Goal: Task Accomplishment & Management: Use online tool/utility

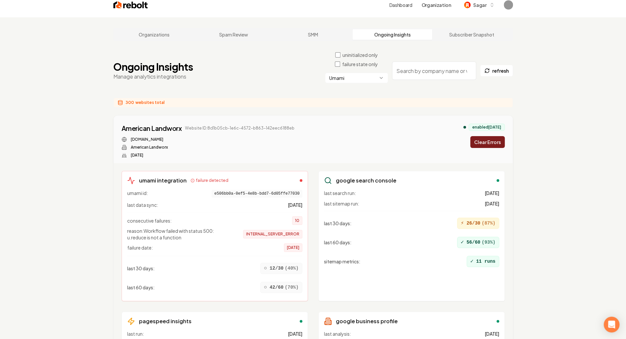
click at [492, 142] on button "Clear Errors" at bounding box center [488, 142] width 35 height 12
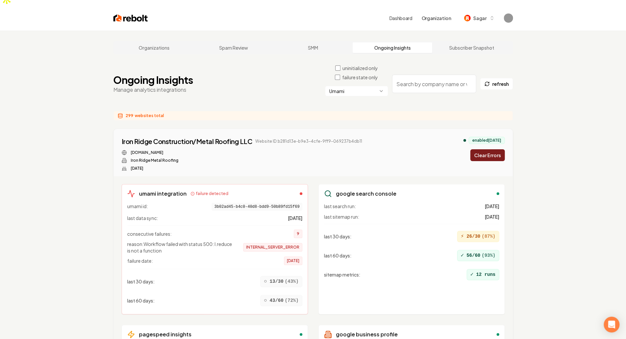
click at [492, 149] on button "Clear Errors" at bounding box center [488, 155] width 35 height 12
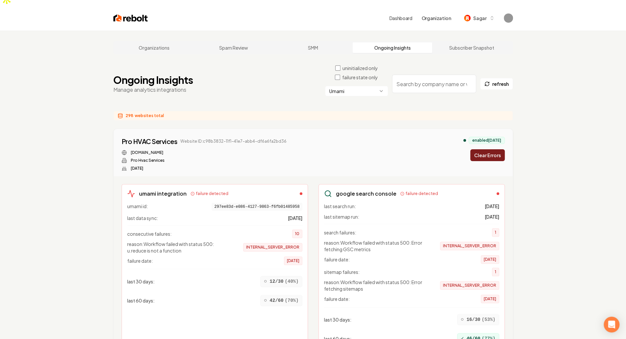
click at [492, 149] on button "Clear Errors" at bounding box center [488, 155] width 35 height 12
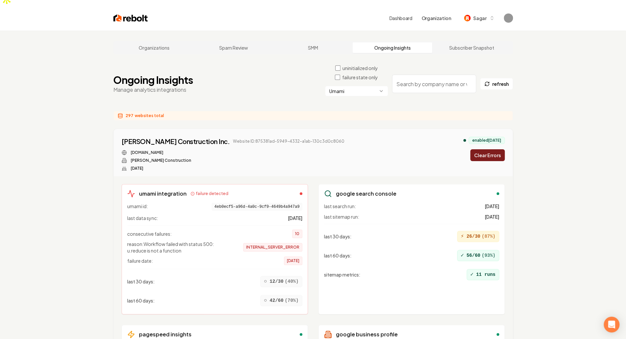
click at [492, 149] on button "Clear Errors" at bounding box center [488, 155] width 35 height 12
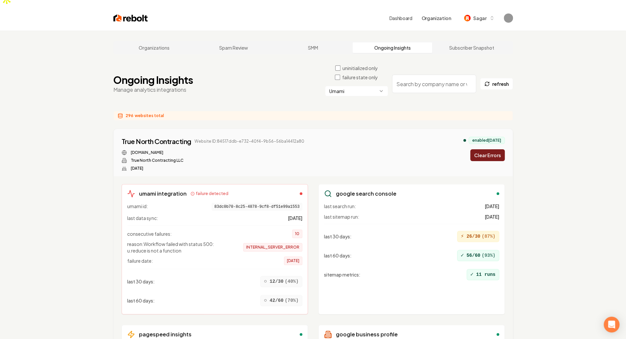
click at [492, 149] on button "Clear Errors" at bounding box center [488, 155] width 35 height 12
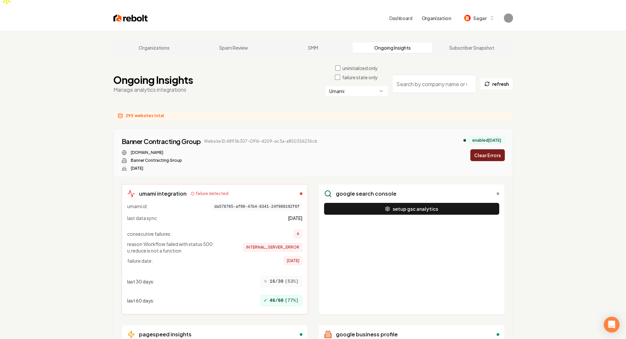
click at [492, 149] on button "Clear Errors" at bounding box center [488, 155] width 35 height 12
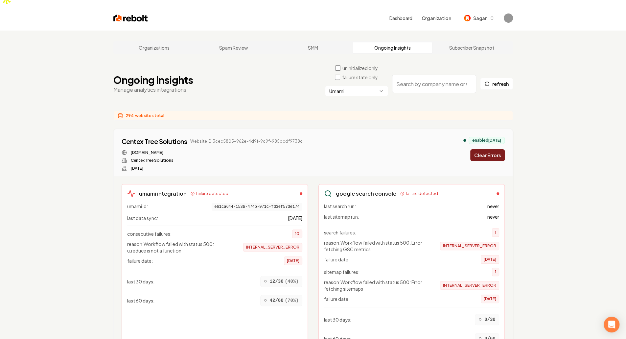
click at [492, 149] on button "Clear Errors" at bounding box center [488, 155] width 35 height 12
click at [492, 142] on div "enabled 4 months ago Clearing..." at bounding box center [484, 149] width 41 height 24
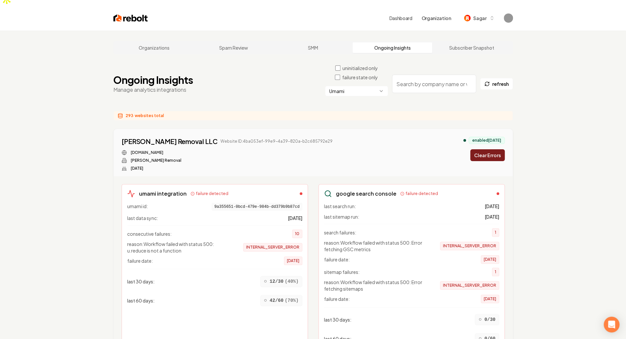
click at [492, 149] on button "Clear Errors" at bounding box center [488, 155] width 35 height 12
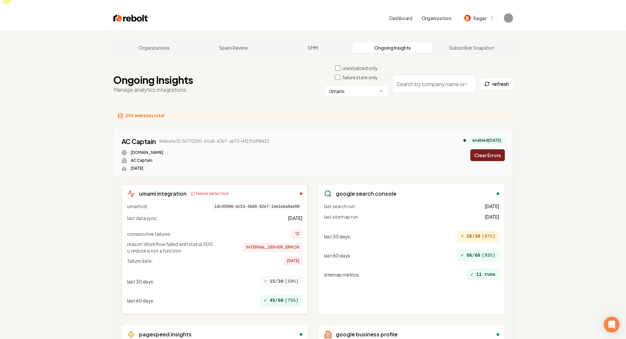
click at [492, 149] on button "Clear Errors" at bounding box center [488, 155] width 35 height 12
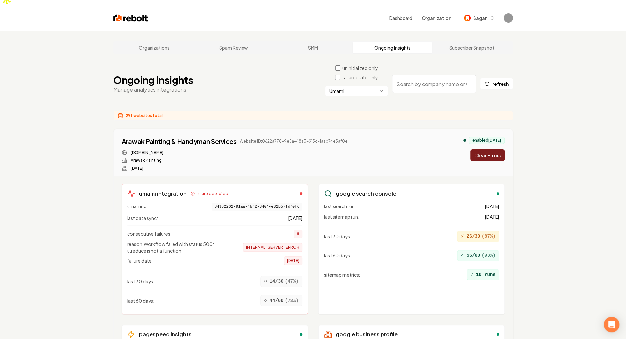
click at [492, 149] on button "Clear Errors" at bounding box center [488, 155] width 35 height 12
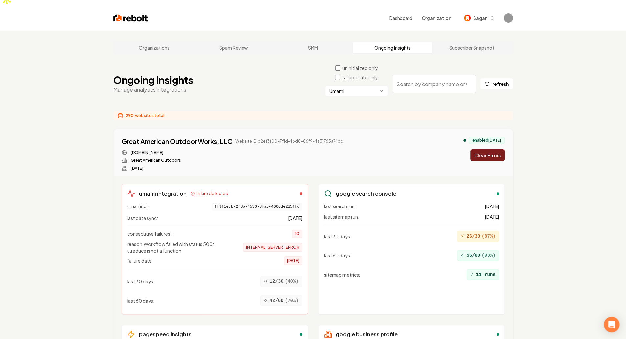
click at [492, 149] on button "Clear Errors" at bounding box center [488, 155] width 35 height 12
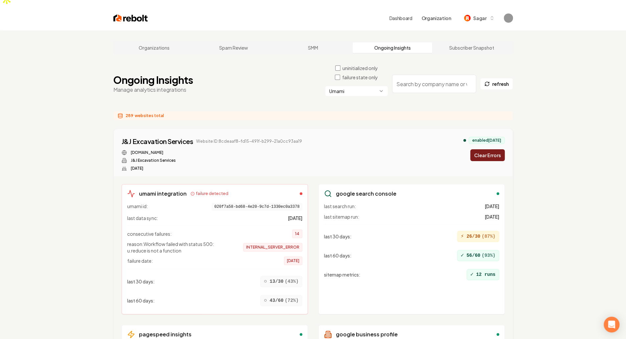
click at [492, 149] on button "Clear Errors" at bounding box center [488, 155] width 35 height 12
click at [492, 142] on div "enabled 4 months ago Clearing..." at bounding box center [484, 149] width 41 height 24
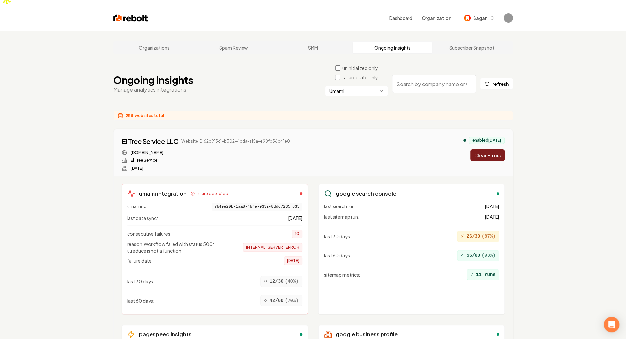
click at [492, 149] on button "Clear Errors" at bounding box center [488, 155] width 35 height 12
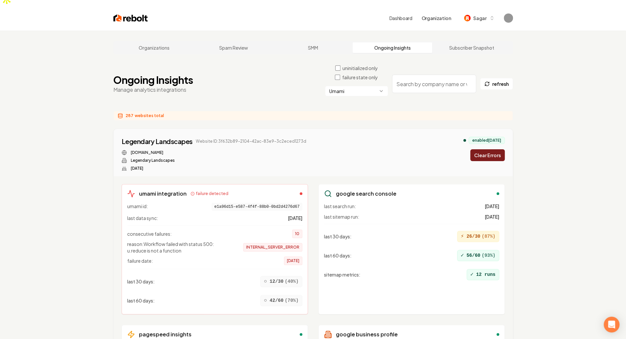
click at [492, 149] on button "Clear Errors" at bounding box center [488, 155] width 35 height 12
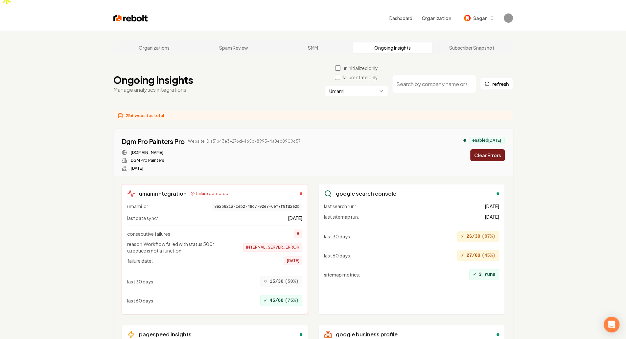
click at [492, 149] on button "Clear Errors" at bounding box center [488, 155] width 35 height 12
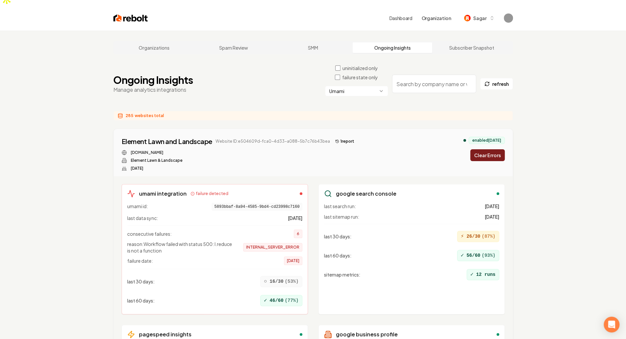
click at [492, 149] on button "Clear Errors" at bounding box center [488, 155] width 35 height 12
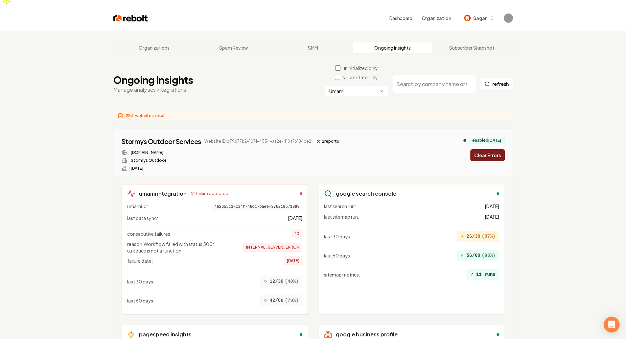
click at [492, 149] on button "Clear Errors" at bounding box center [488, 155] width 35 height 12
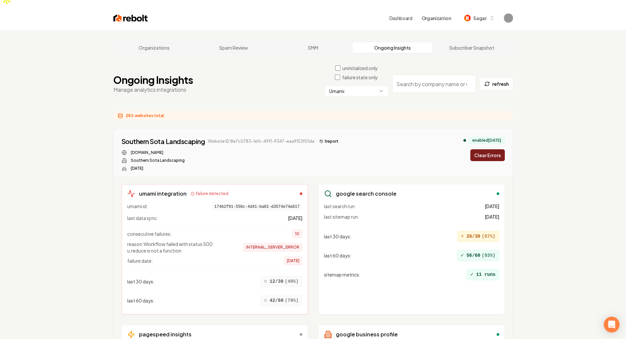
click at [492, 149] on button "Clear Errors" at bounding box center [488, 155] width 35 height 12
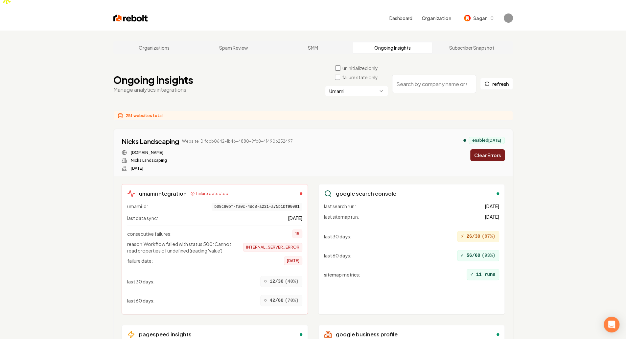
click at [492, 149] on button "Clear Errors" at bounding box center [488, 155] width 35 height 12
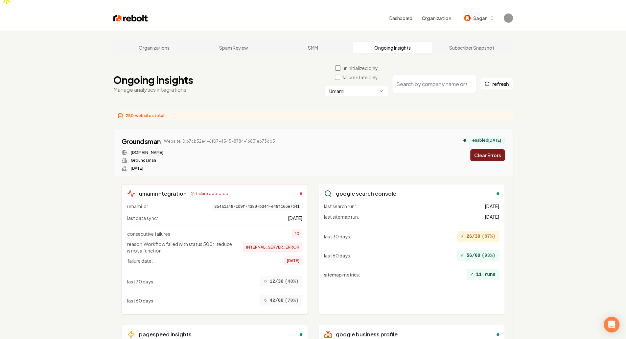
click at [492, 149] on button "Clear Errors" at bounding box center [488, 155] width 35 height 12
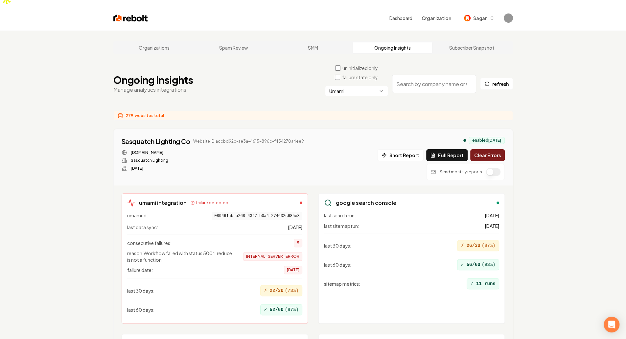
click at [492, 149] on button "Clear Errors" at bounding box center [488, 155] width 35 height 12
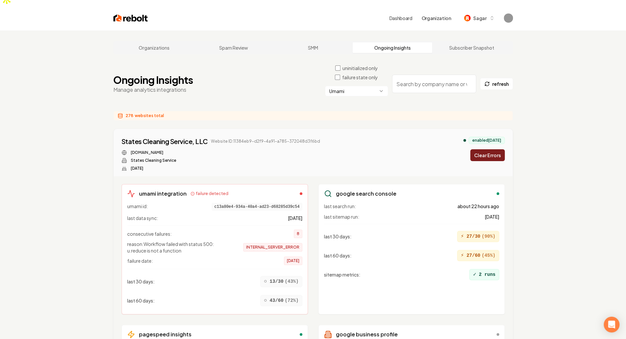
click at [492, 149] on button "Clear Errors" at bounding box center [488, 155] width 35 height 12
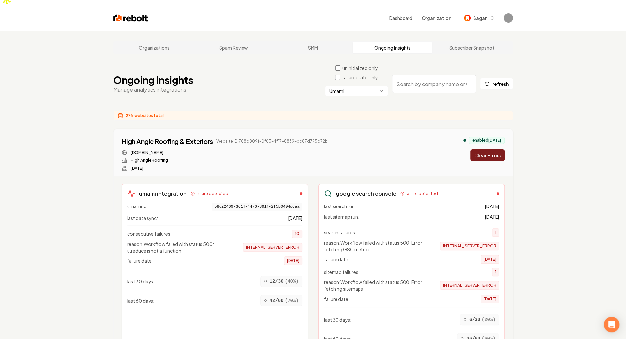
click at [492, 149] on button "Clear Errors" at bounding box center [488, 155] width 35 height 12
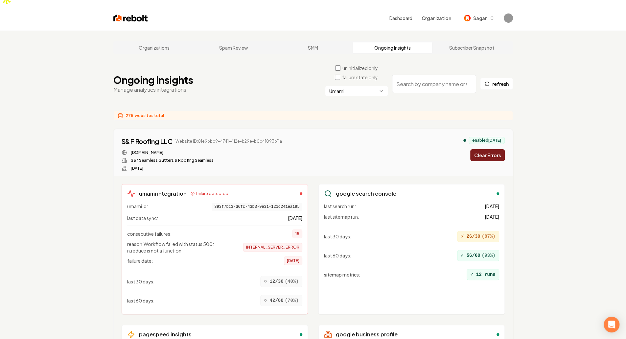
click at [493, 149] on button "Clear Errors" at bounding box center [488, 155] width 35 height 12
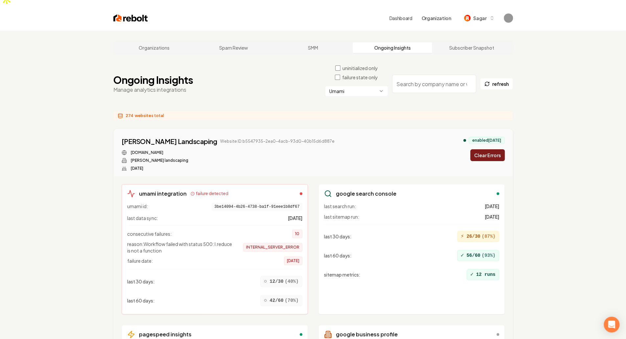
click at [493, 149] on button "Clear Errors" at bounding box center [488, 155] width 35 height 12
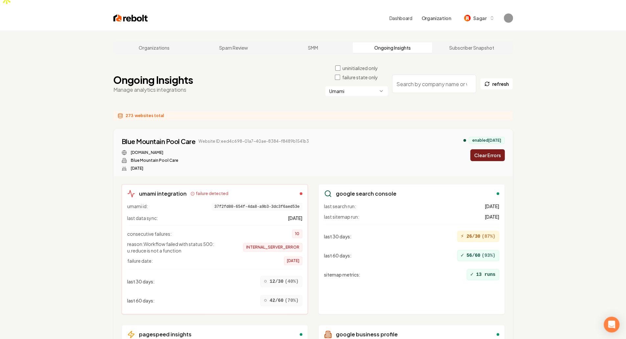
click at [493, 149] on button "Clear Errors" at bounding box center [488, 155] width 35 height 12
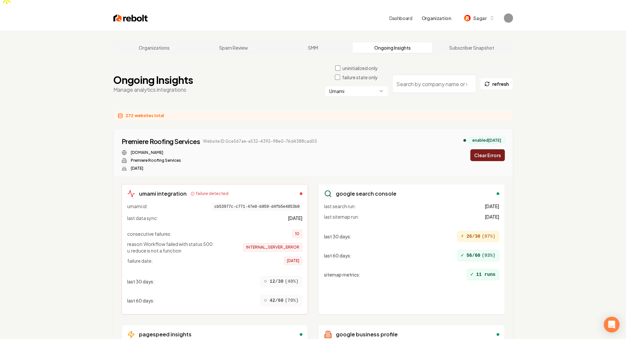
click at [493, 149] on button "Clear Errors" at bounding box center [488, 155] width 35 height 12
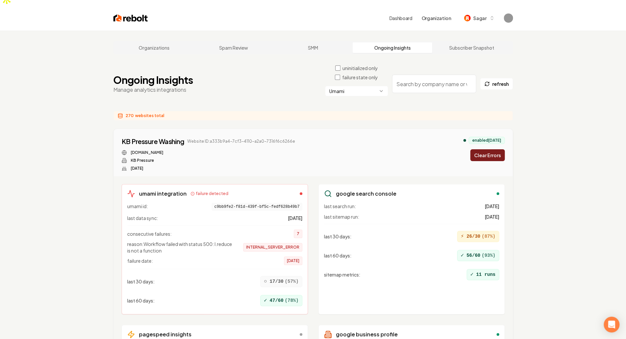
click at [244, 72] on div "Ongoing Insights Manage analytics integrations uninitialized only failure state…" at bounding box center [313, 84] width 400 height 38
